Goal: Task Accomplishment & Management: Complete application form

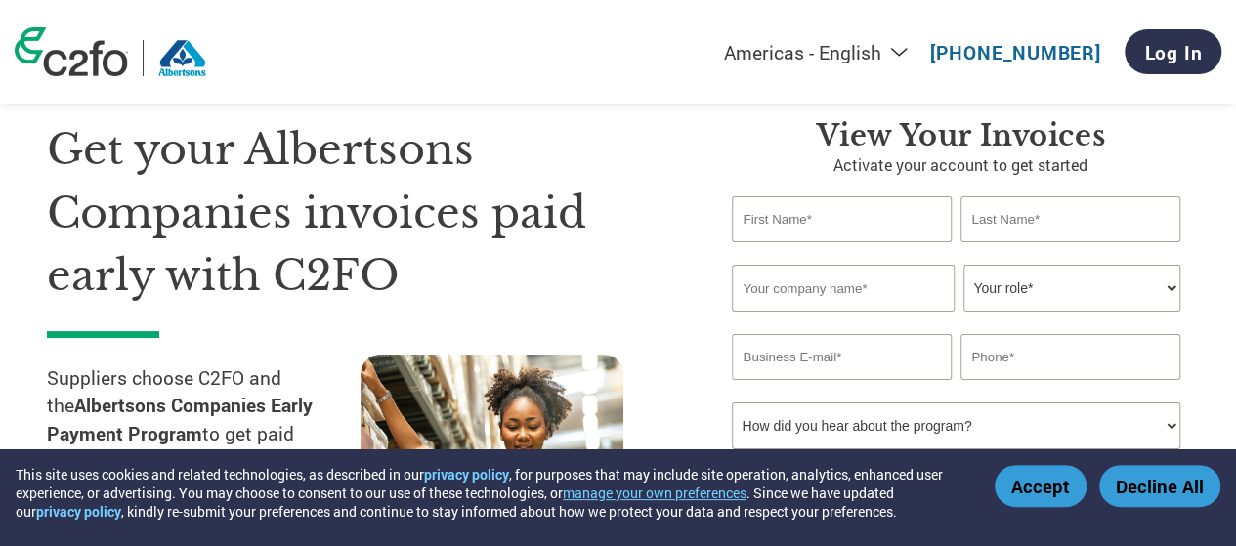
scroll to position [63, 0]
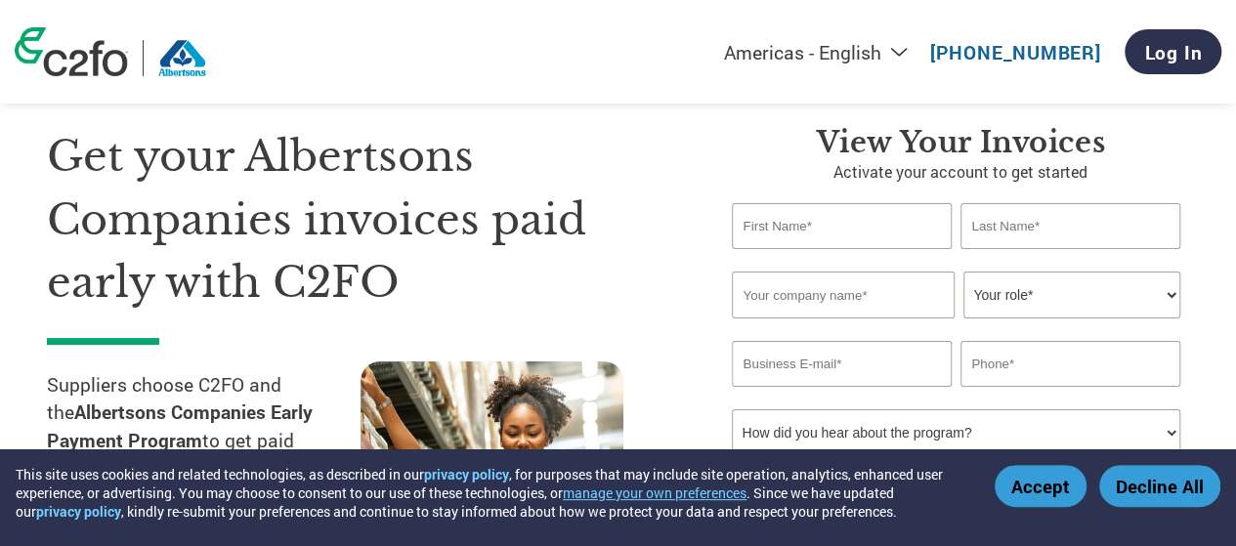
click at [828, 224] on input "text" at bounding box center [841, 226] width 219 height 46
click at [745, 232] on input "[PERSON_NAME]" at bounding box center [841, 226] width 219 height 46
type input "[PERSON_NAME]"
click at [992, 224] on input "text" at bounding box center [1069, 226] width 219 height 46
type input "Babu"
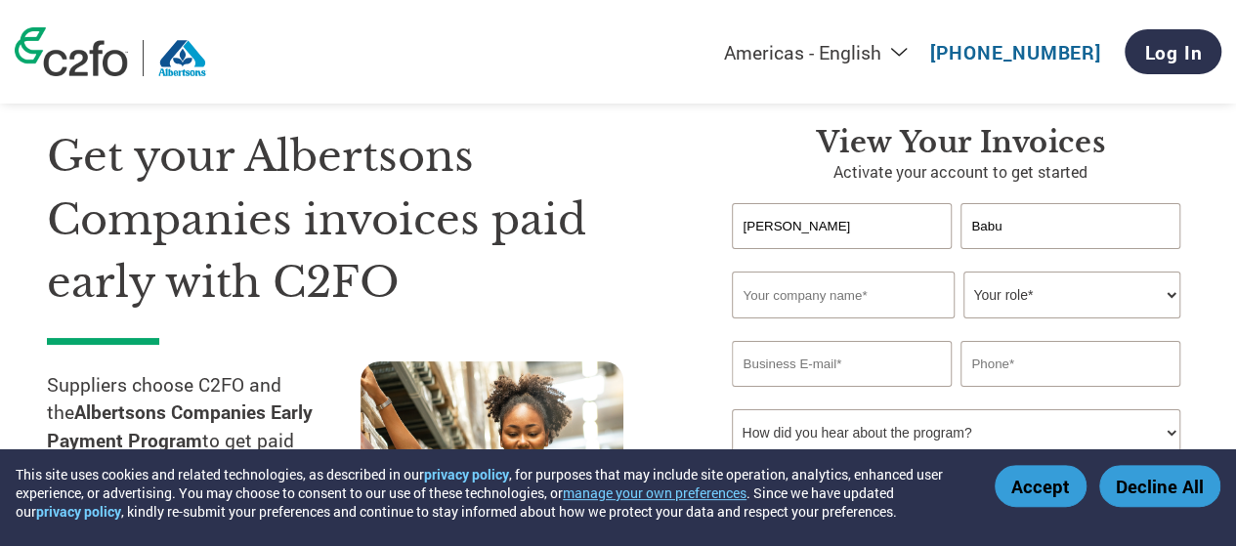
click at [856, 307] on input "text" at bounding box center [843, 295] width 222 height 47
click at [836, 302] on input "text" at bounding box center [843, 295] width 222 height 47
paste input "[PERSON_NAME] Laboratories, Inc."
type input "[PERSON_NAME] Laboratories, Inc."
click at [1050, 296] on select "Your role* CFO Controller Credit Manager Finance Director Treasurer CEO Preside…" at bounding box center [1071, 295] width 216 height 47
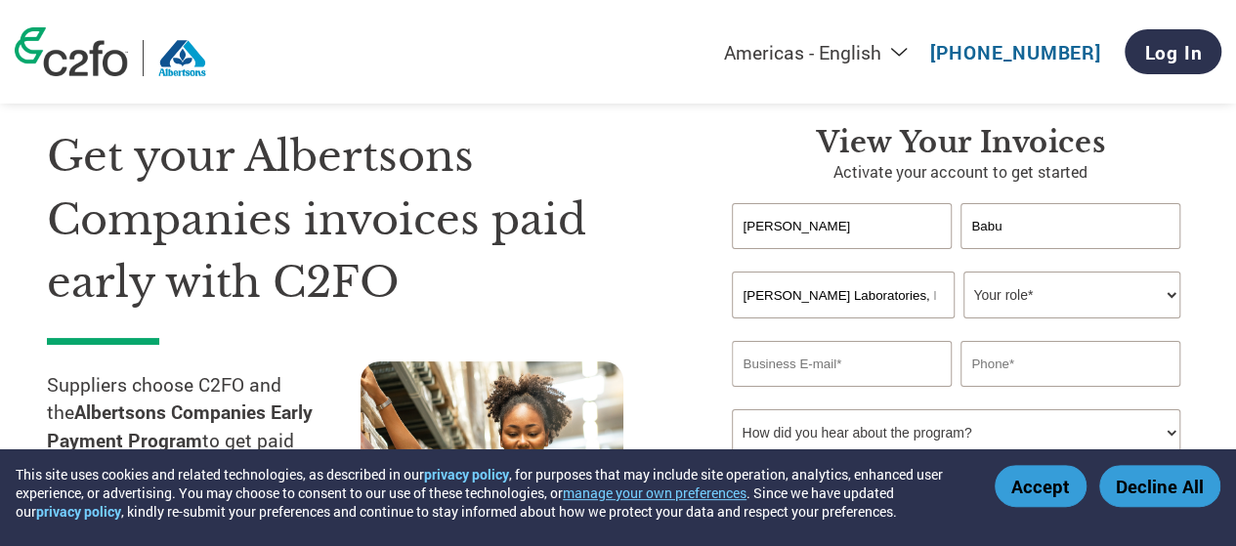
select select "ACCOUNTS_RECEIVABLE"
click at [963, 272] on select "Your role* CFO Controller Credit Manager Finance Director Treasurer CEO Preside…" at bounding box center [1071, 295] width 216 height 47
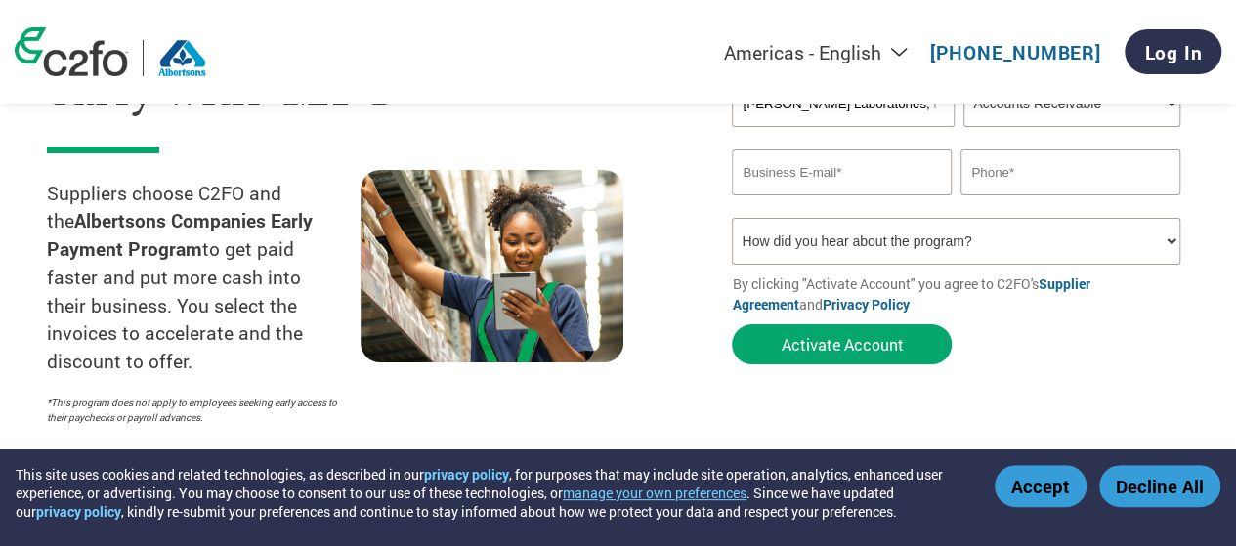
scroll to position [272, 0]
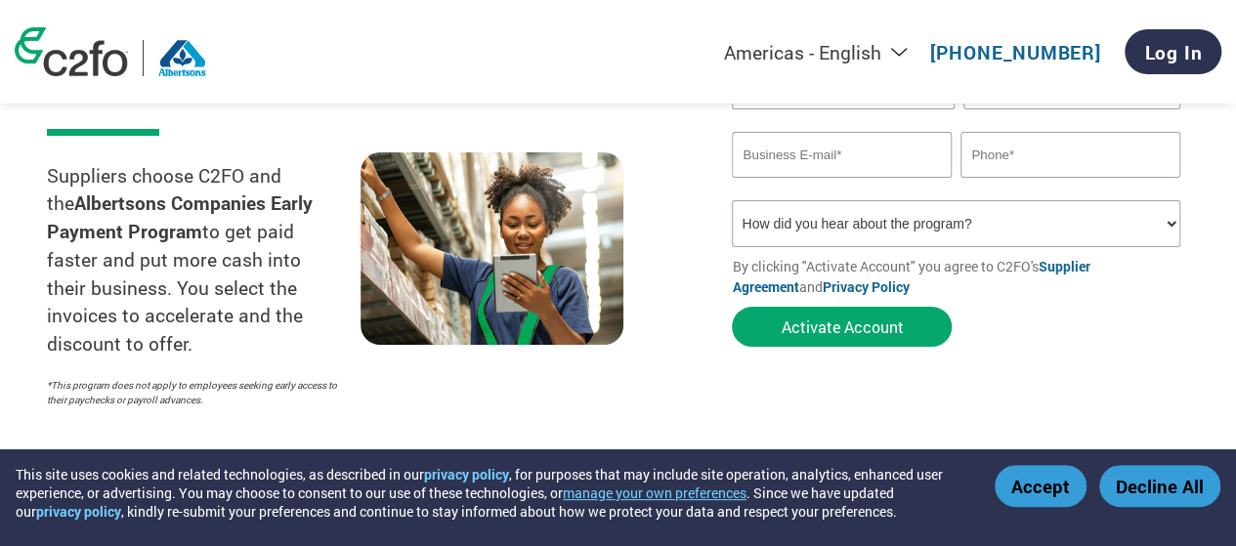
click at [801, 157] on input "email" at bounding box center [841, 155] width 219 height 46
paste input "[EMAIL_ADDRESS][DOMAIN_NAME]"
type input "[EMAIL_ADDRESS][DOMAIN_NAME]"
click at [1016, 156] on input "text" at bounding box center [1069, 155] width 219 height 46
type input "[PHONE_NUMBER]"
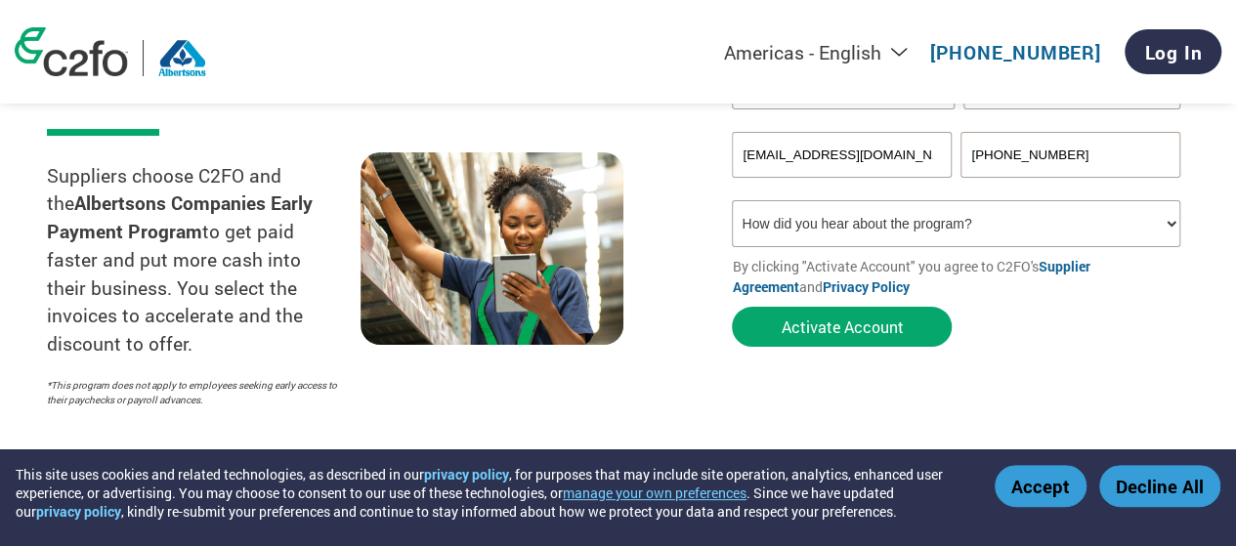
click at [952, 232] on select "How did you hear about the program? Received a letter Email Social Media Online…" at bounding box center [955, 223] width 447 height 47
select select "Other"
click at [732, 202] on select "How did you hear about the program? Received a letter Email Social Media Online…" at bounding box center [955, 223] width 447 height 47
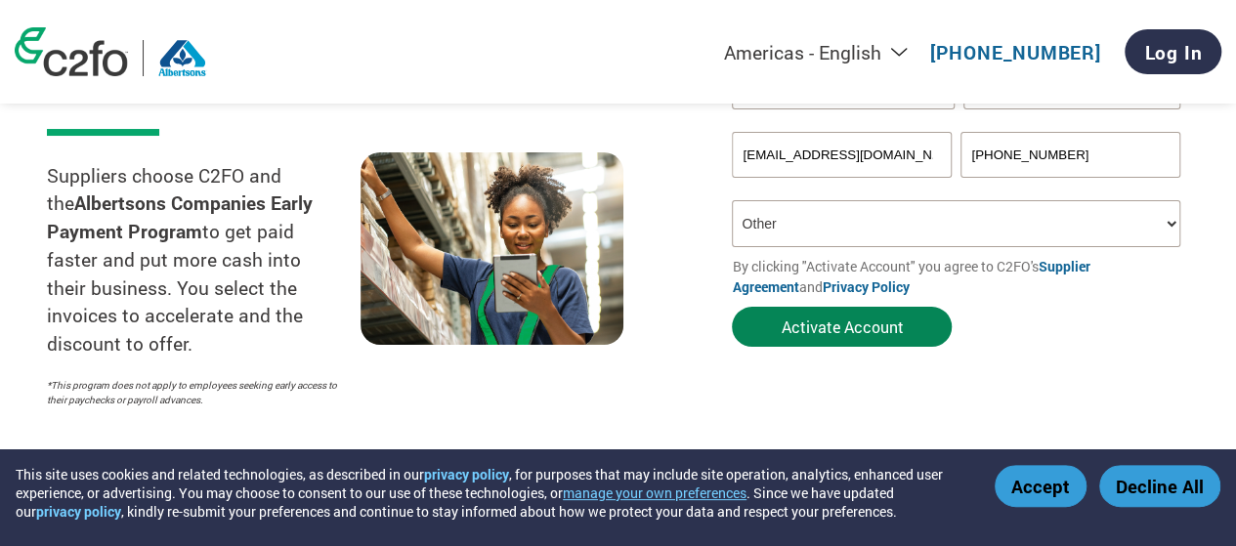
click at [881, 336] on button "Activate Account" at bounding box center [842, 327] width 220 height 40
